Goal: Information Seeking & Learning: Check status

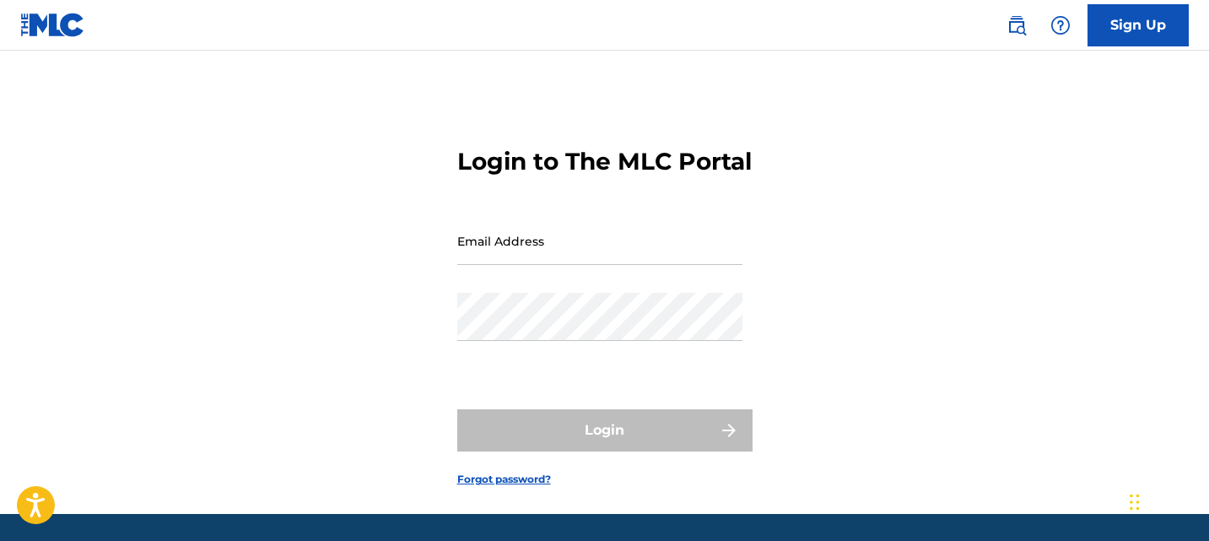
click at [561, 256] on input "Email Address" at bounding box center [599, 241] width 285 height 48
type input "[EMAIL_ADDRESS][DOMAIN_NAME]"
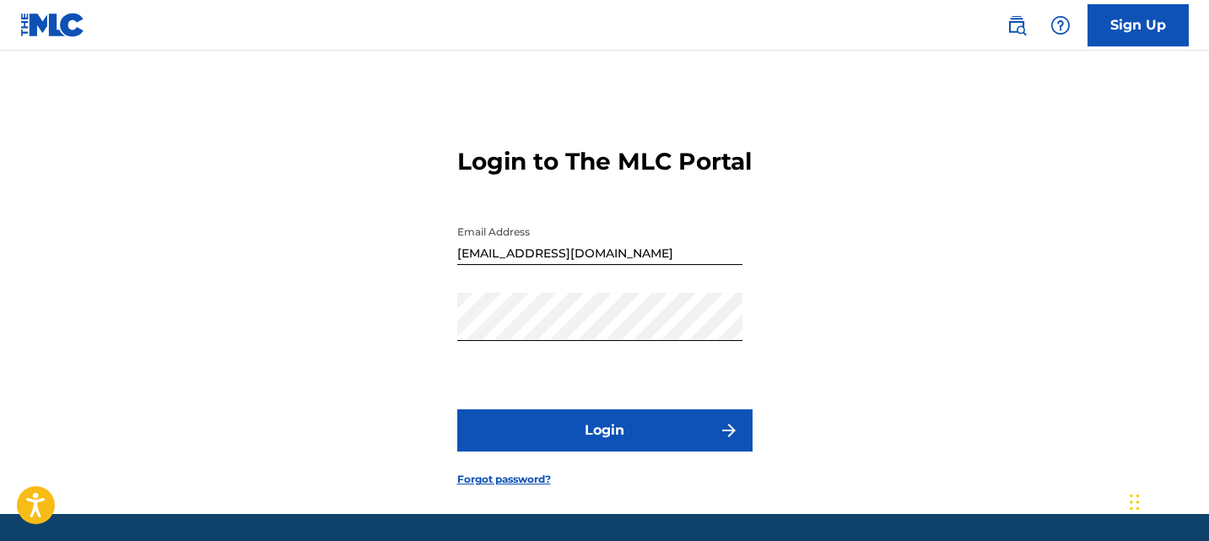
click at [572, 436] on form "Login to The MLC Portal Email Address [EMAIL_ADDRESS][DOMAIN_NAME] Password Log…" at bounding box center [604, 303] width 295 height 421
click at [569, 451] on button "Login" at bounding box center [604, 430] width 295 height 42
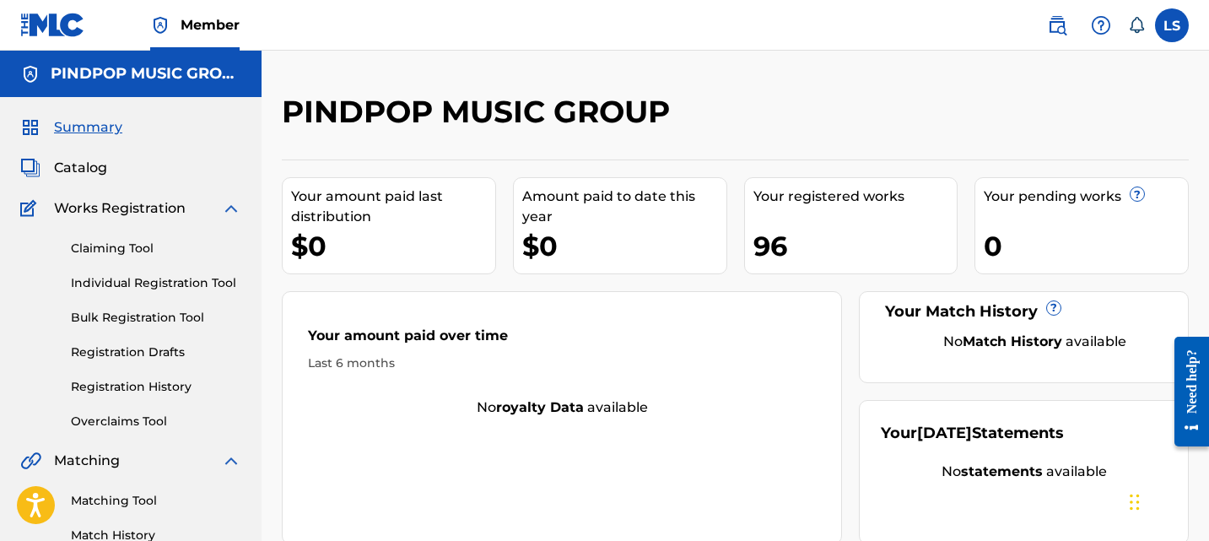
click at [130, 382] on link "Registration History" at bounding box center [156, 387] width 170 height 18
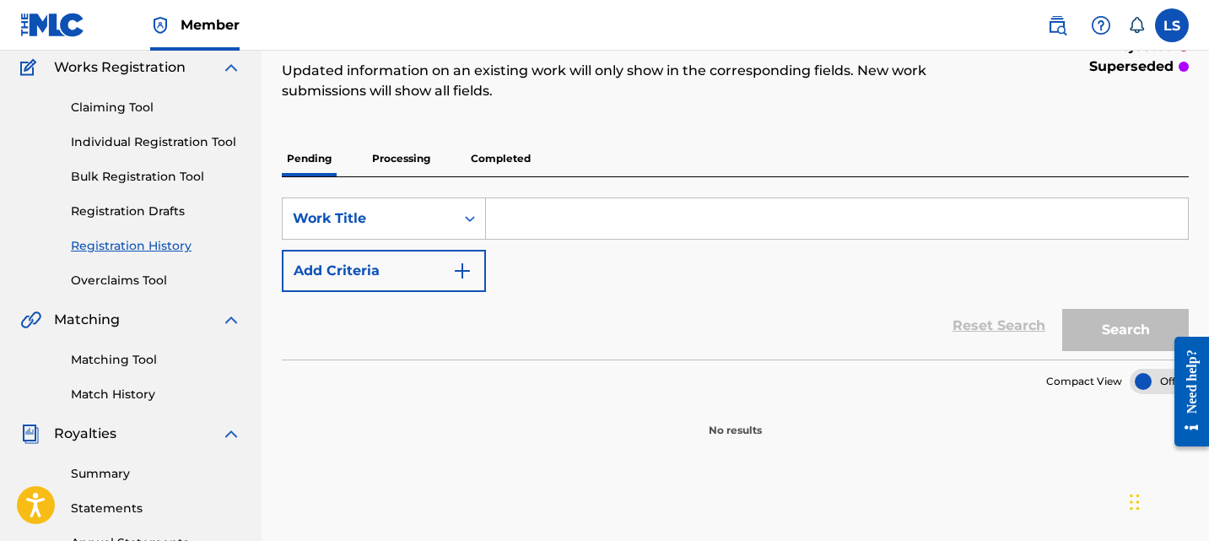
scroll to position [160, 0]
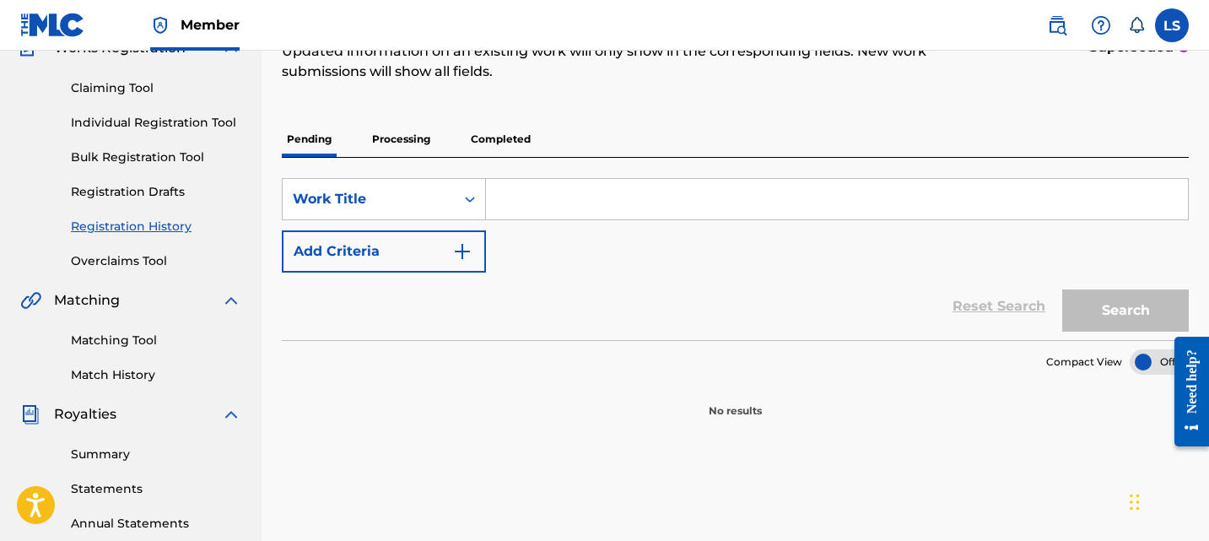
click at [405, 150] on p "Processing" at bounding box center [401, 138] width 68 height 35
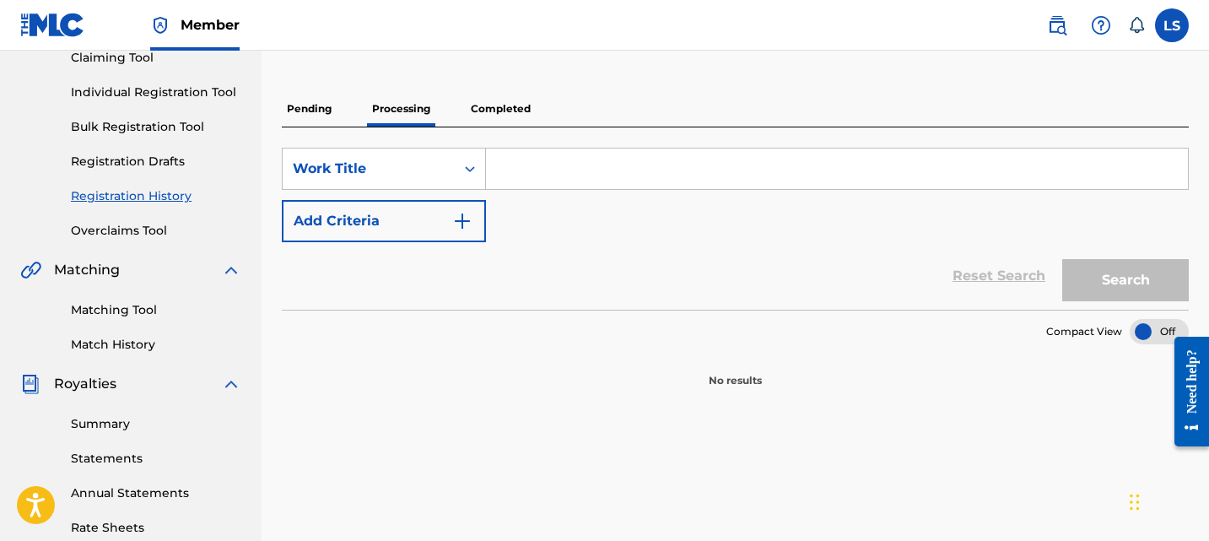
scroll to position [126, 0]
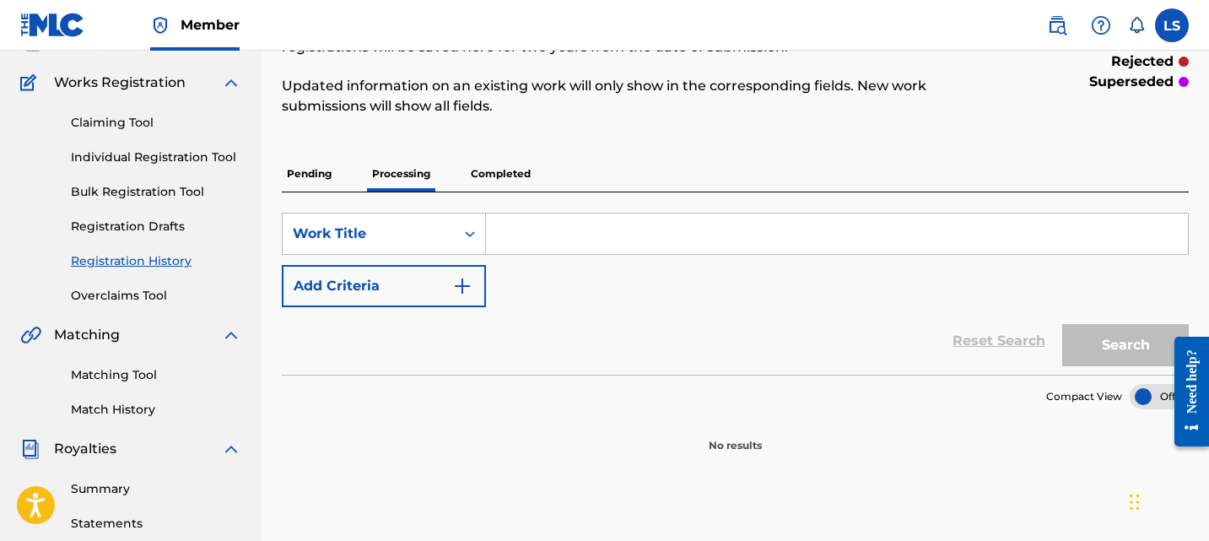
click at [471, 173] on p "Completed" at bounding box center [501, 173] width 70 height 35
